Goal: Information Seeking & Learning: Learn about a topic

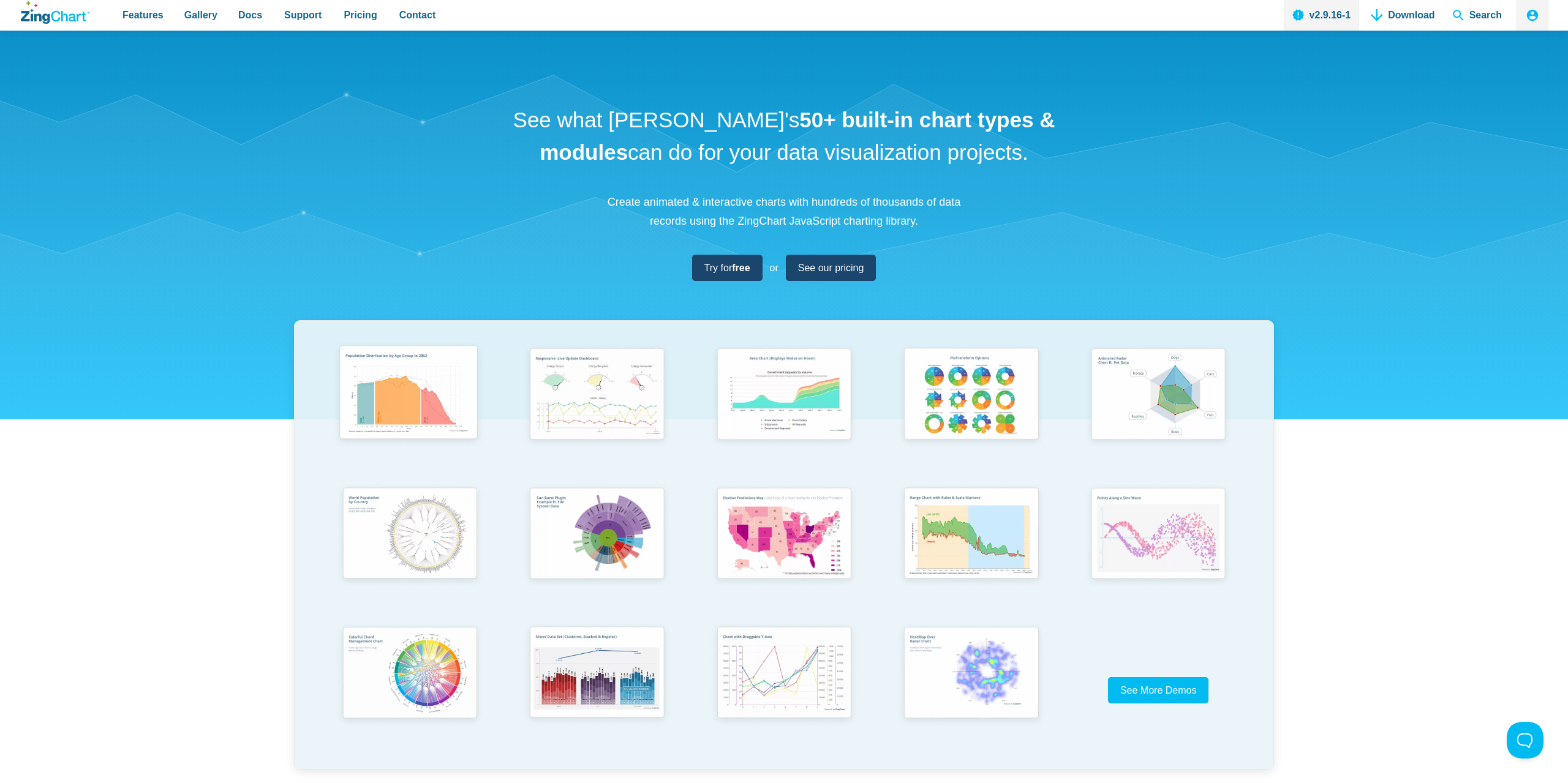
click at [441, 447] on img "App Content" at bounding box center [408, 395] width 154 height 110
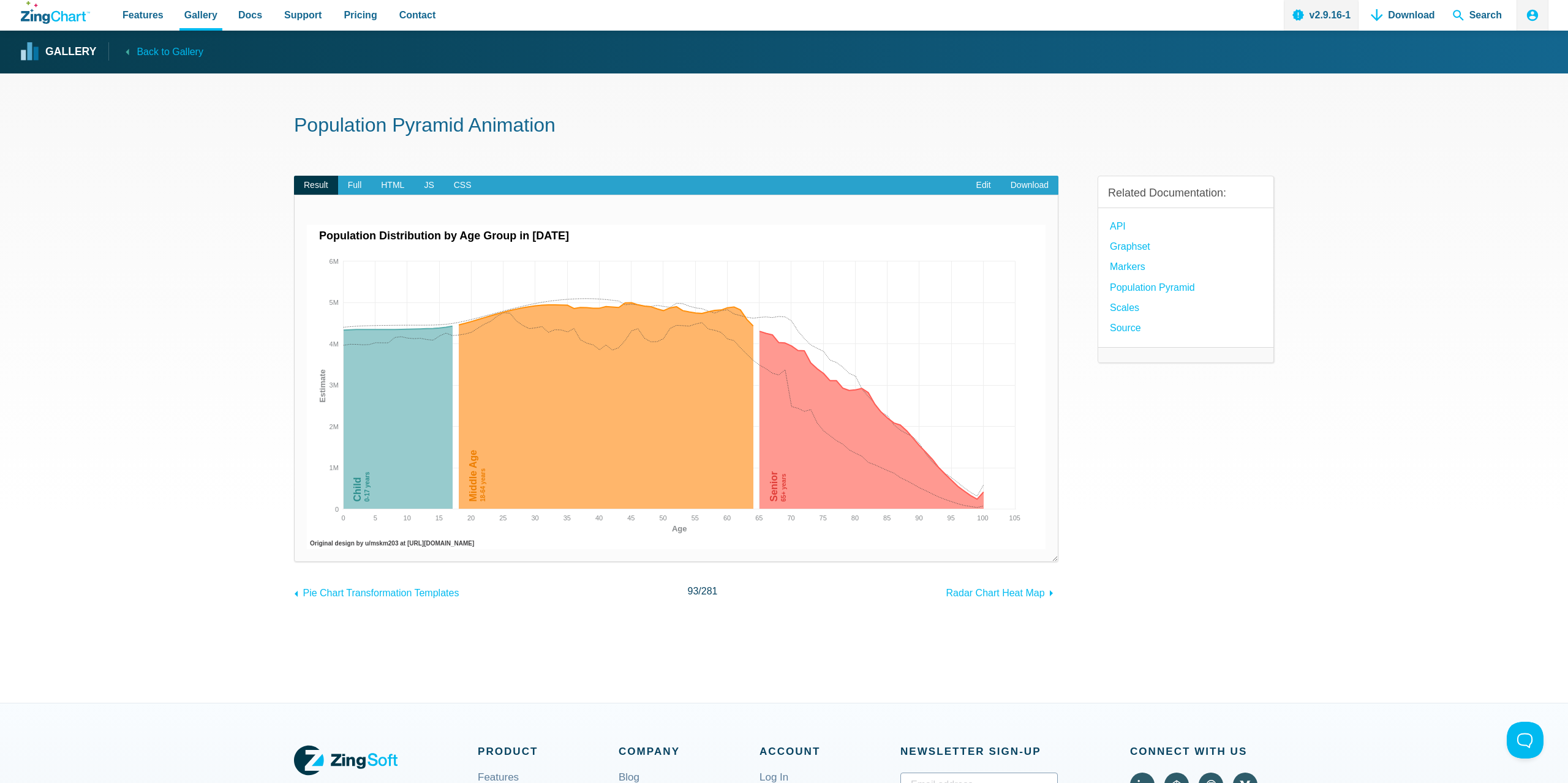
click at [354, 196] on div "​ Powered by ZingChart Population Distribution by Age Group in 2052 Original de…" at bounding box center [676, 378] width 765 height 367
click at [353, 192] on span "Full" at bounding box center [355, 185] width 33 height 19
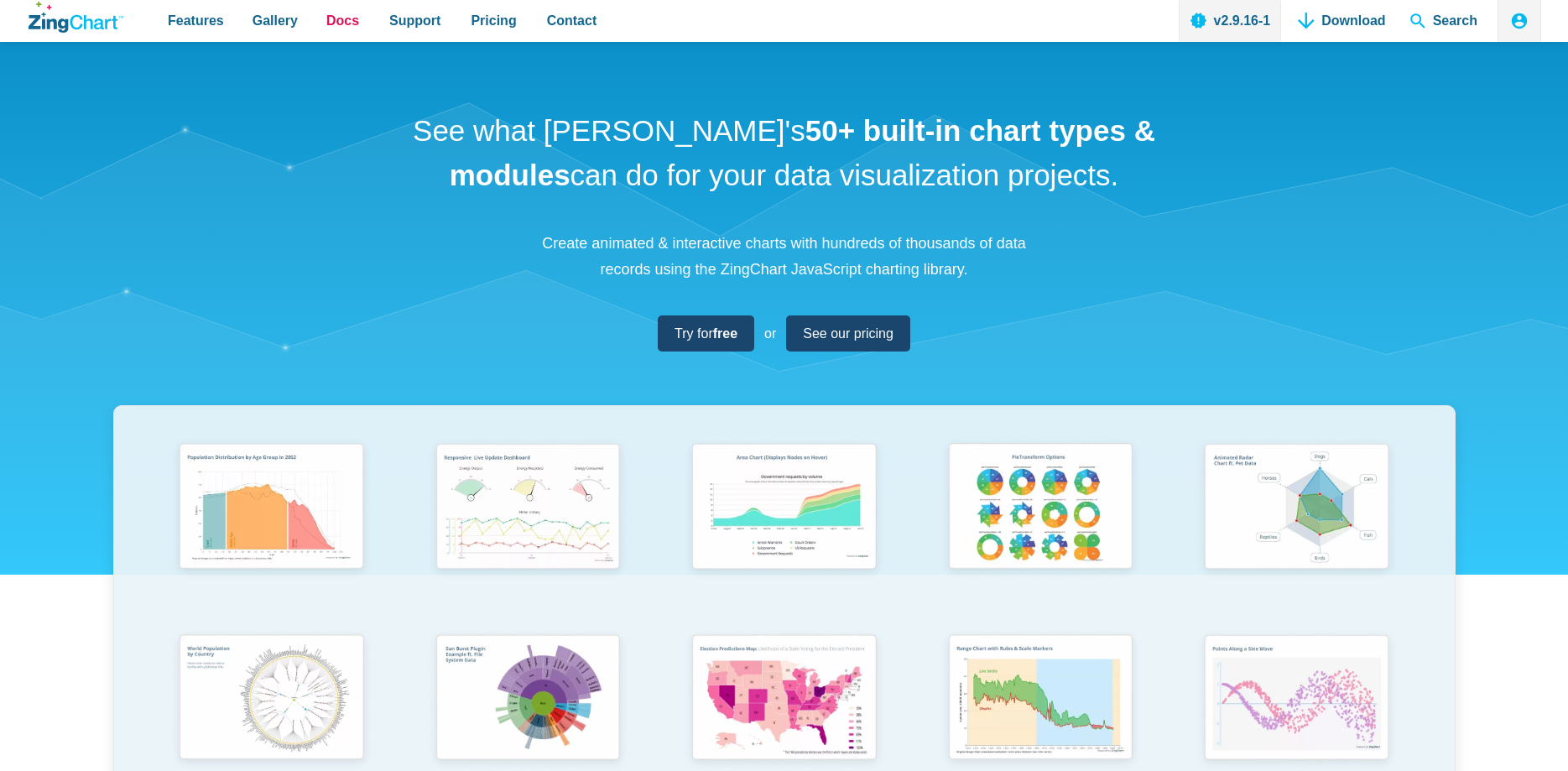
click at [336, 19] on span "Docs" at bounding box center [343, 20] width 33 height 23
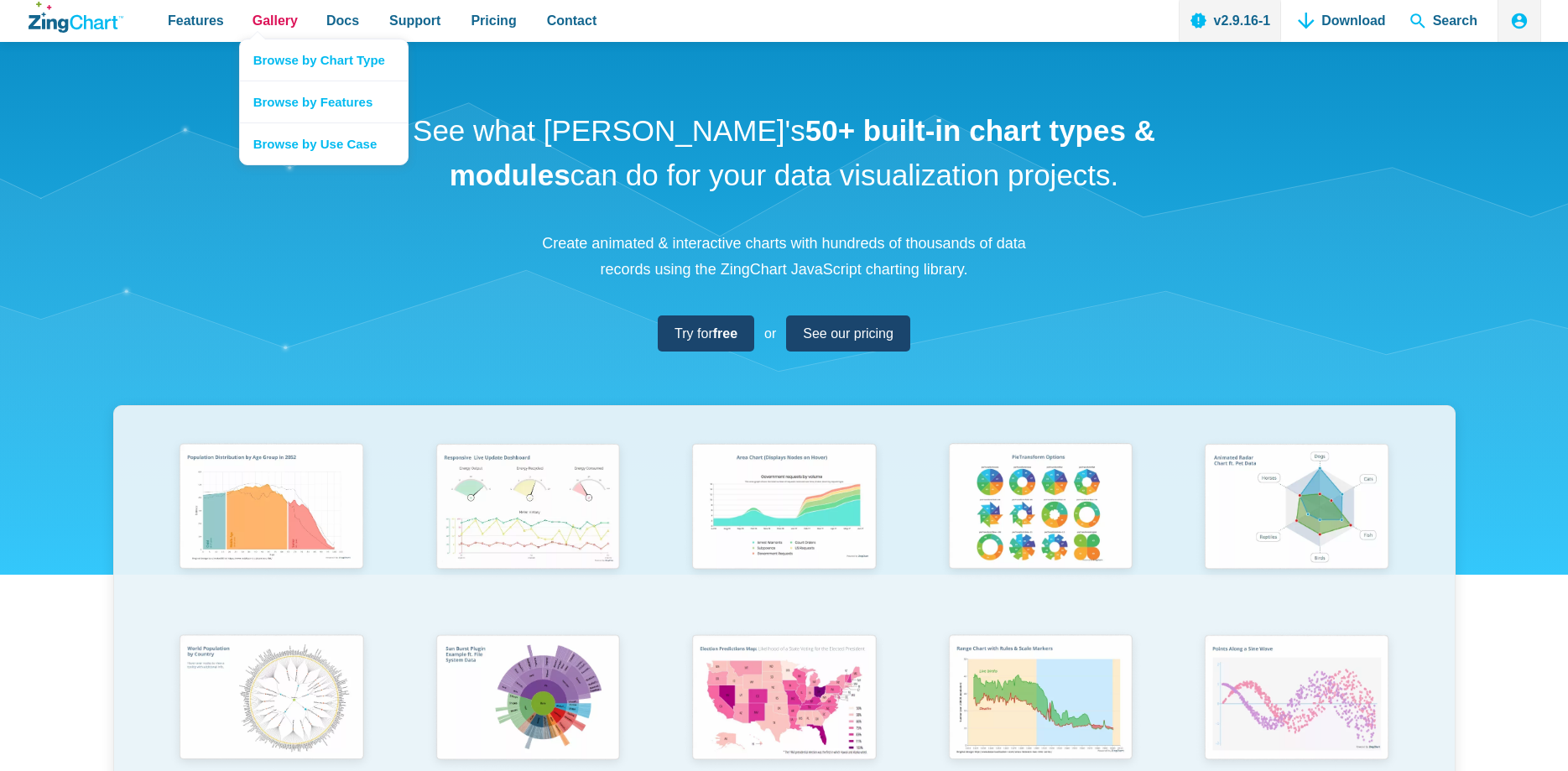
click at [270, 22] on span "Gallery" at bounding box center [275, 20] width 45 height 23
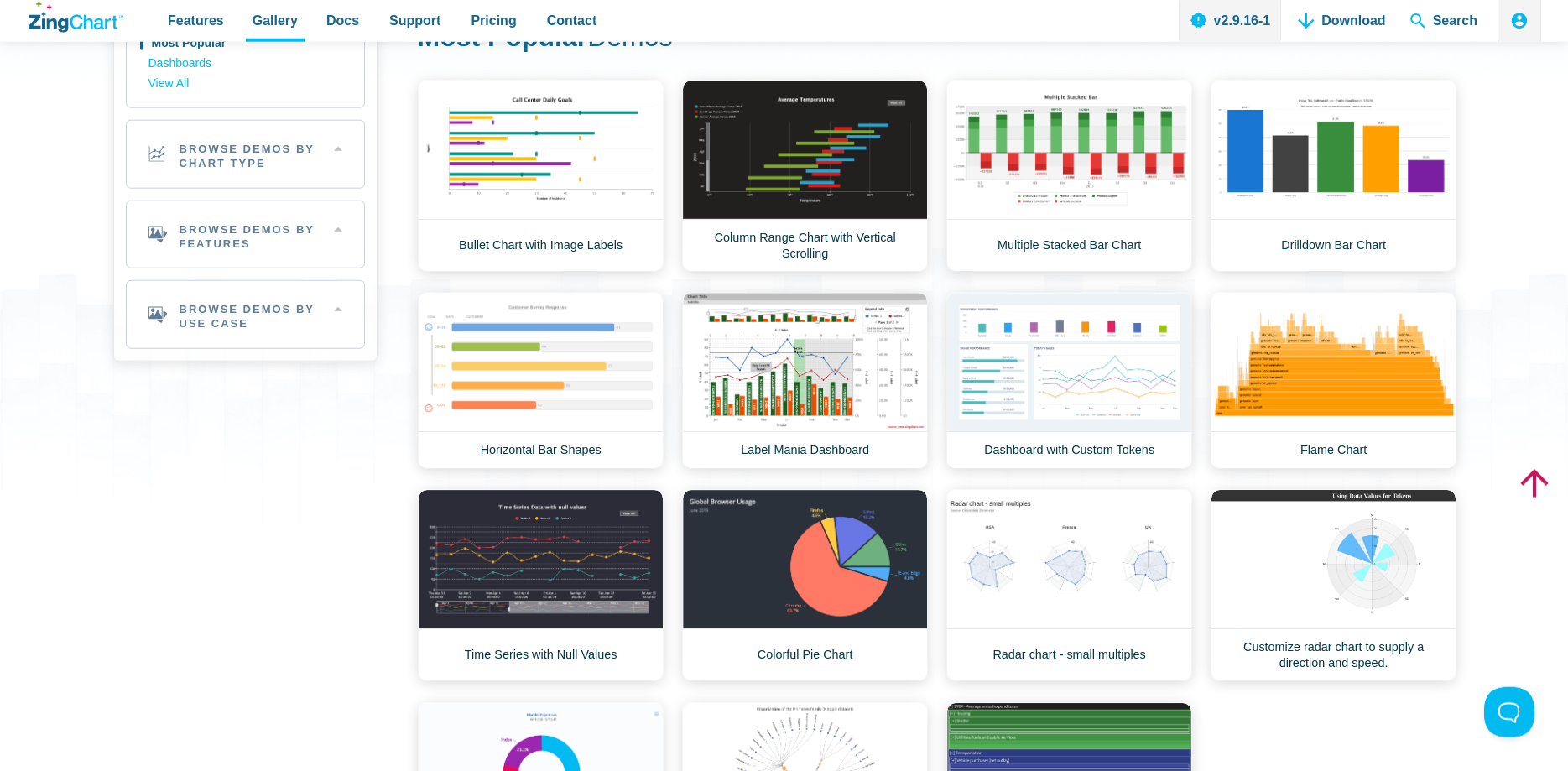
scroll to position [97, 0]
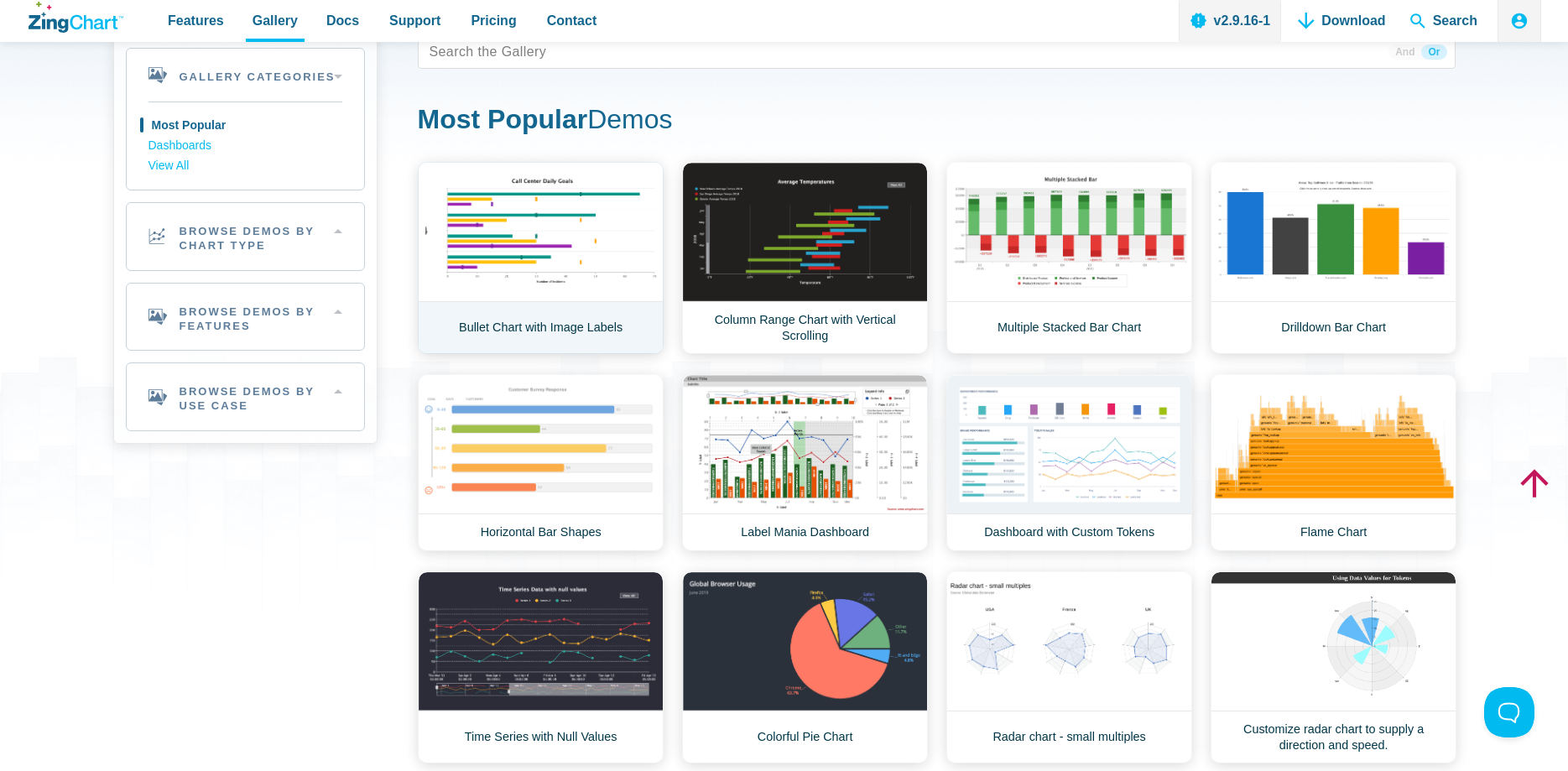
click at [508, 267] on link "Bullet Chart with Image Labels" at bounding box center [540, 258] width 246 height 192
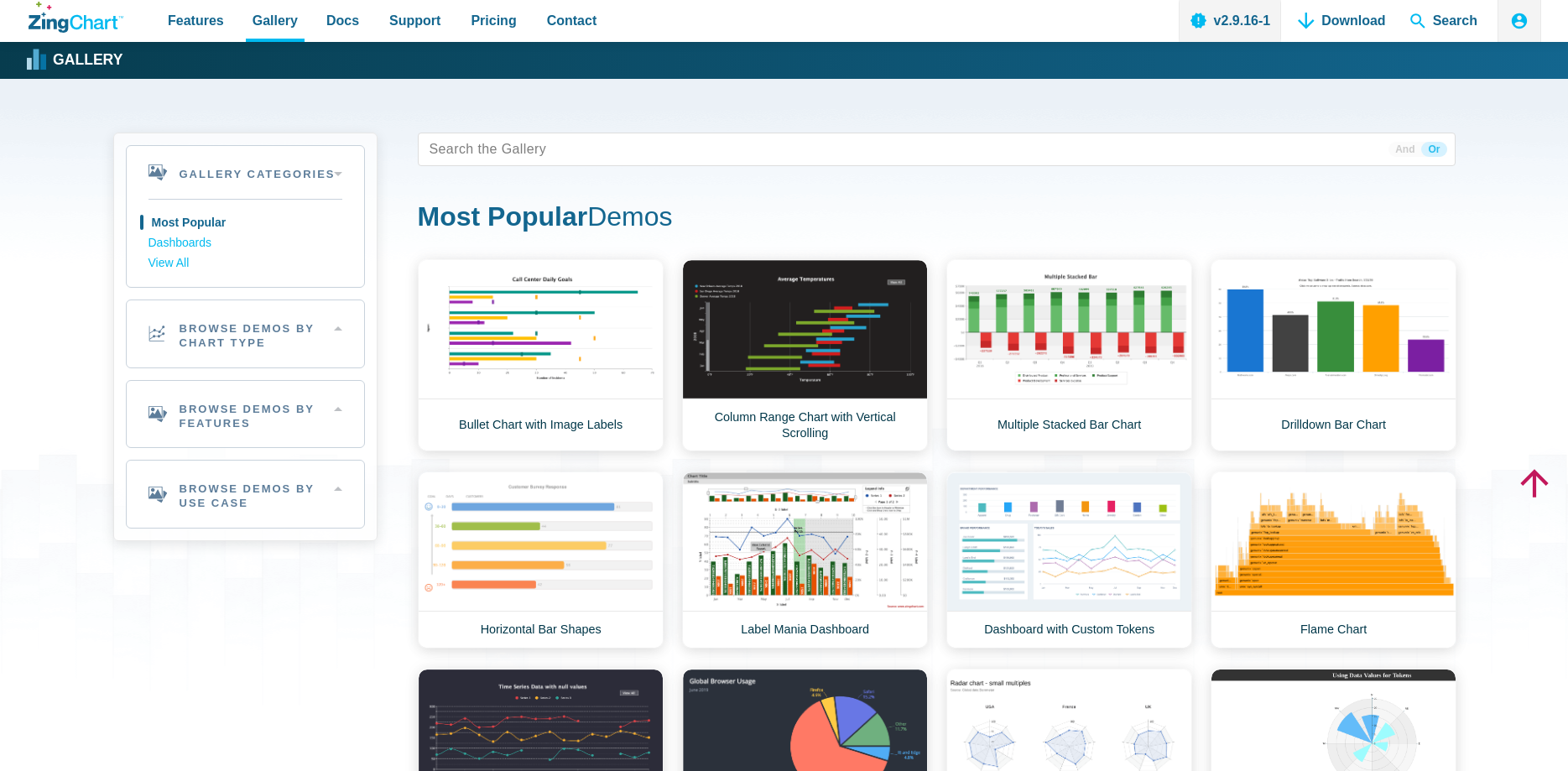
scroll to position [97, 0]
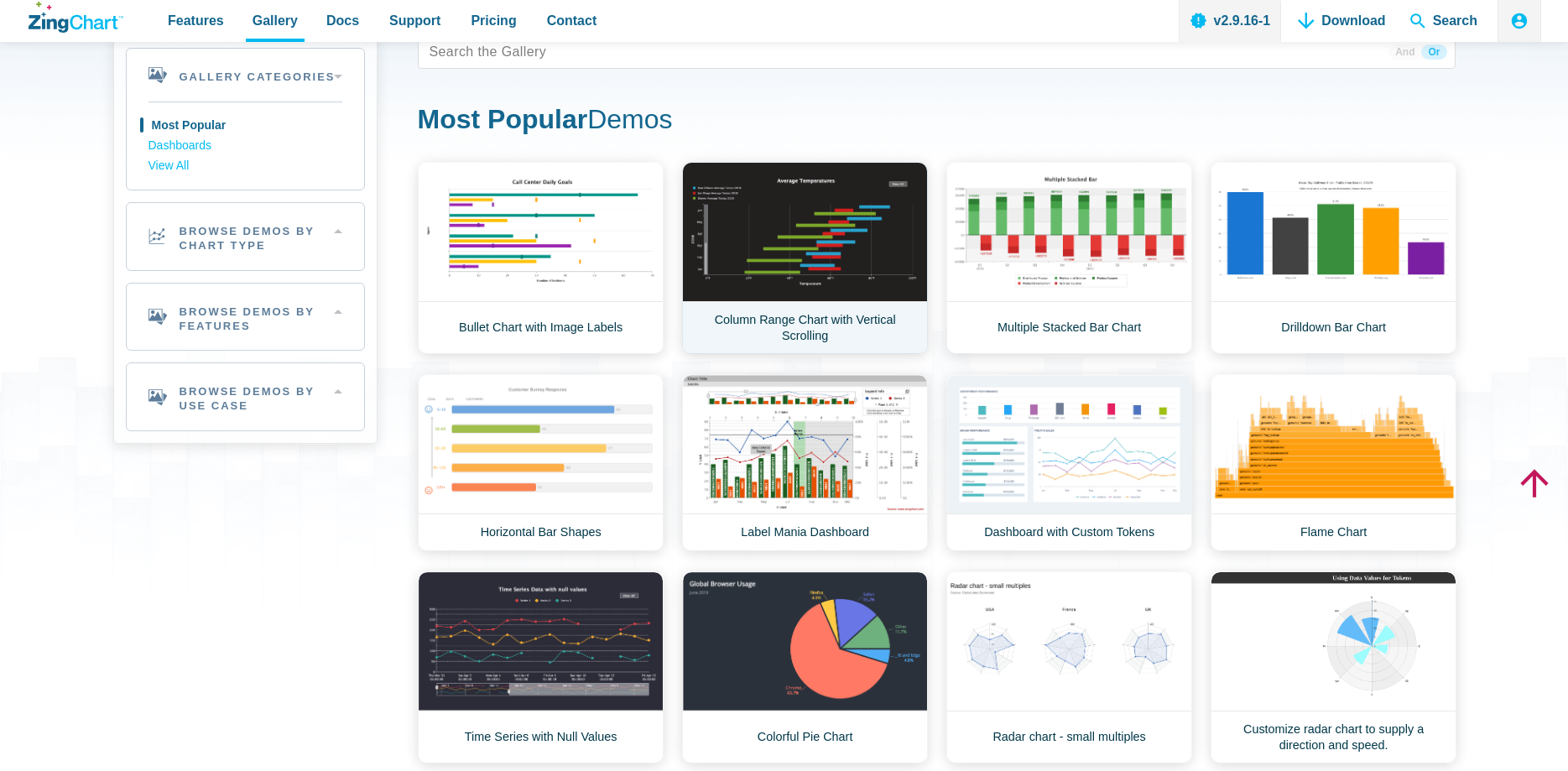
click at [773, 277] on link "Column Range Chart with Vertical Scrolling" at bounding box center [804, 258] width 246 height 192
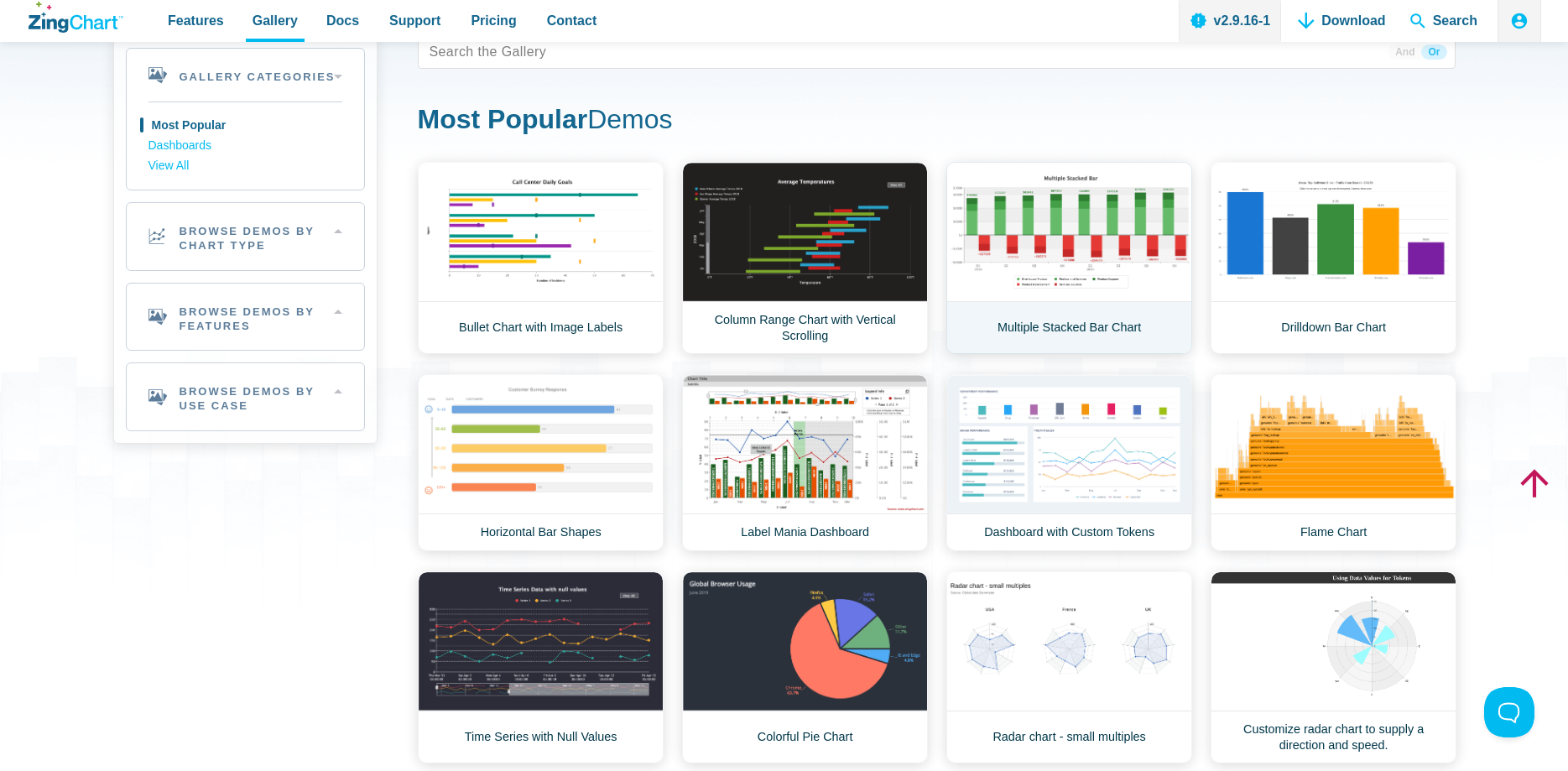
scroll to position [0, 0]
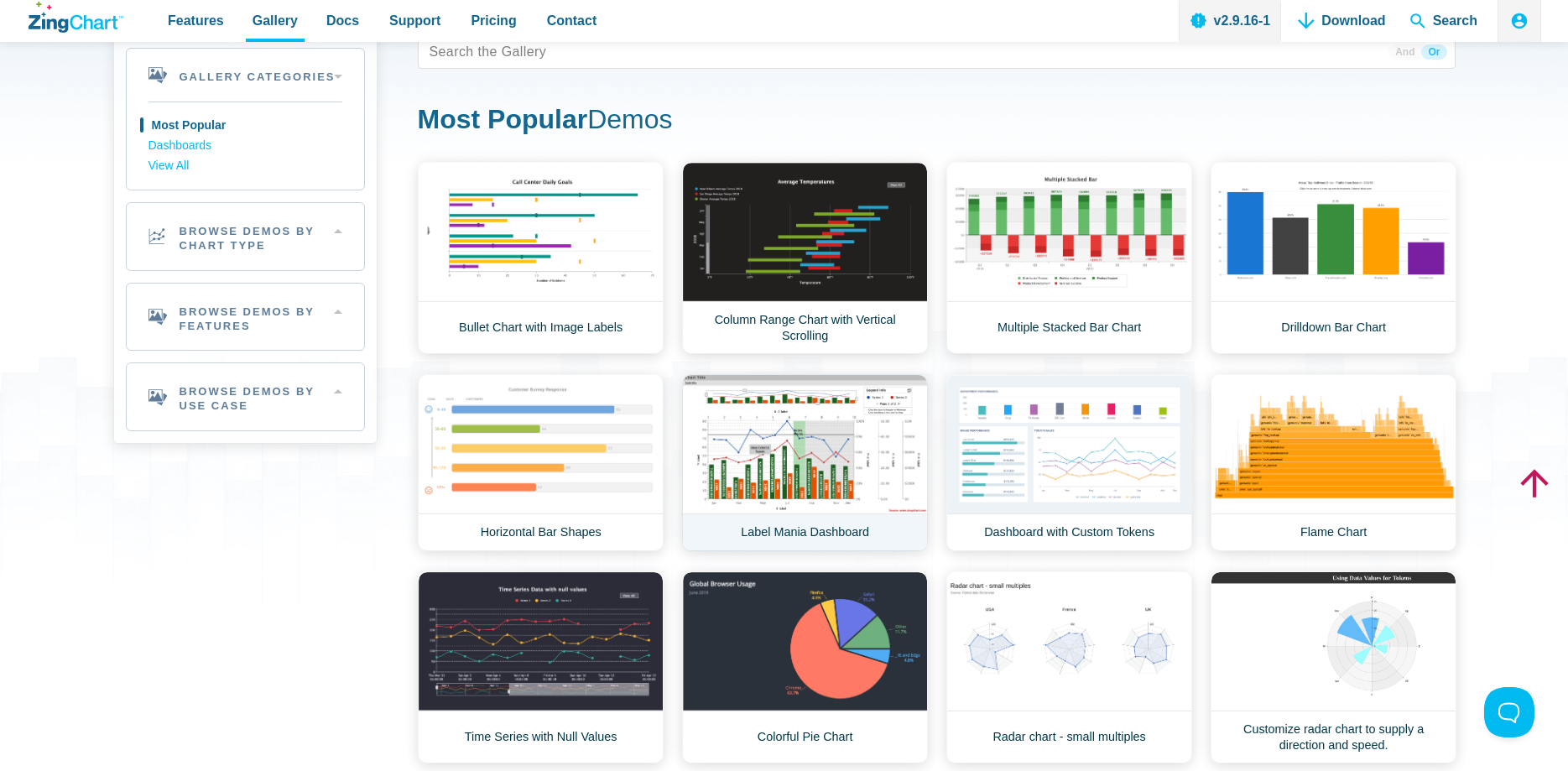
click at [852, 463] on link "Label Mania Dashboard" at bounding box center [804, 463] width 246 height 177
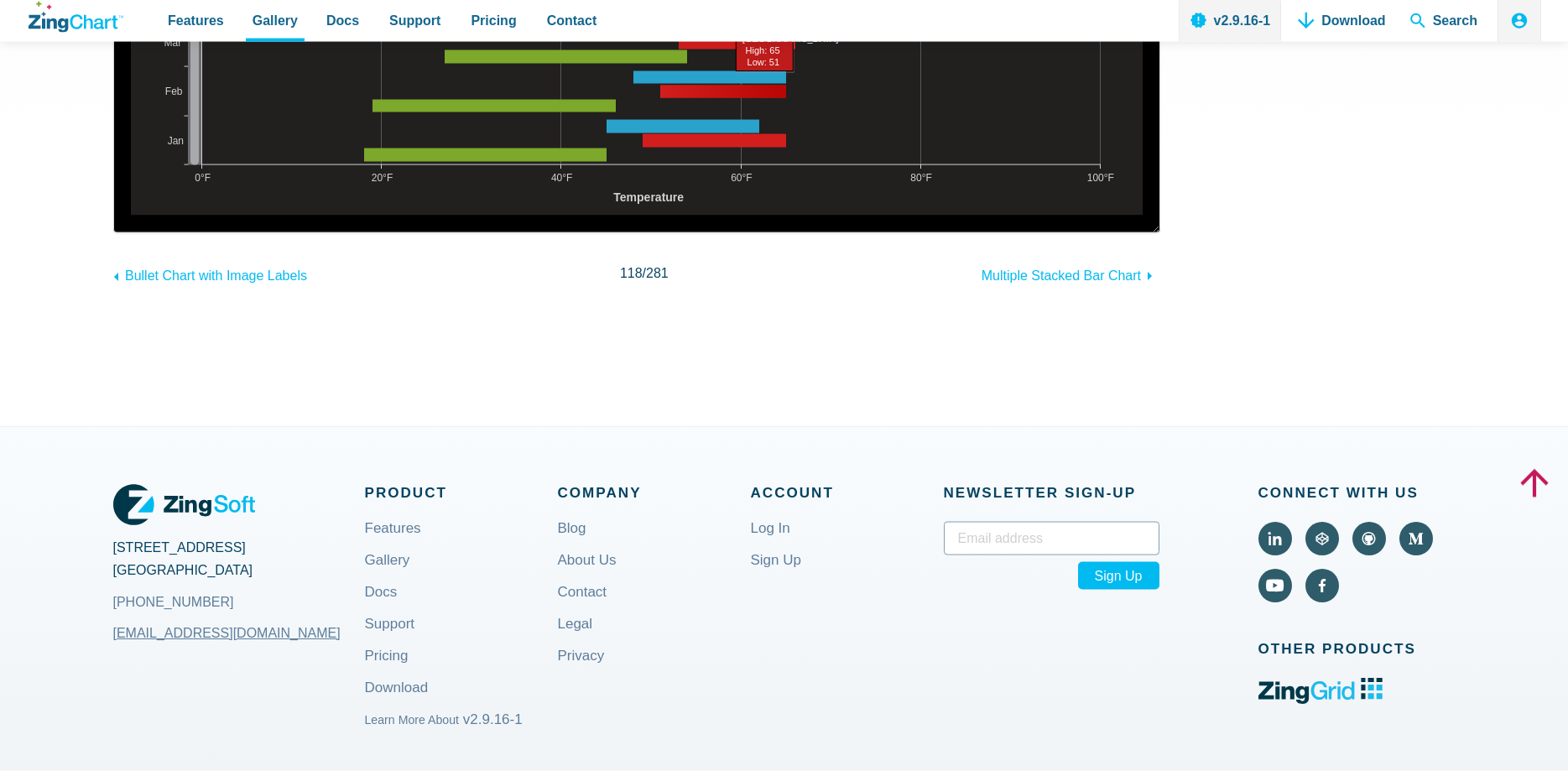
scroll to position [256, 0]
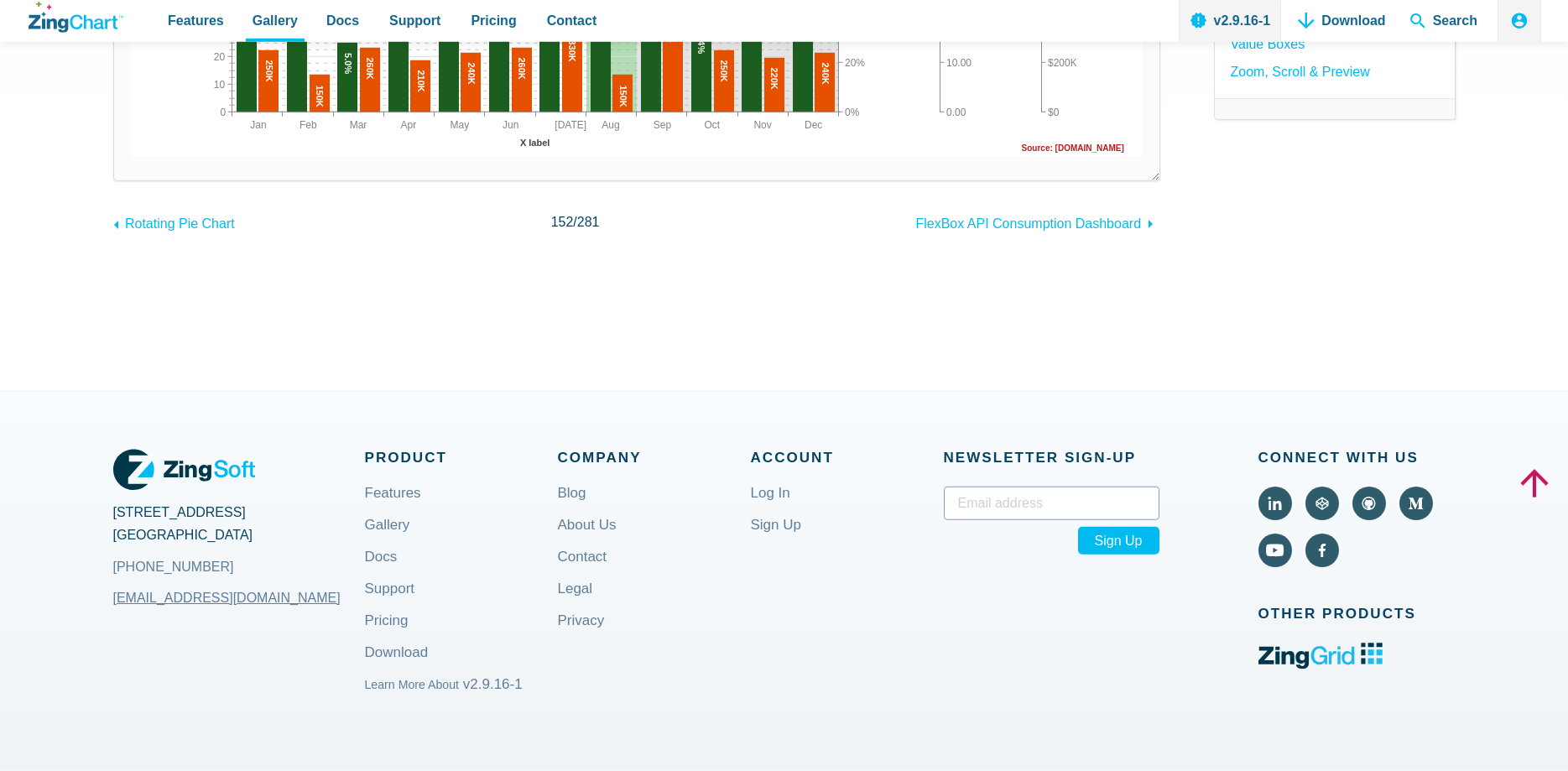
scroll to position [599, 0]
